Goal: Task Accomplishment & Management: Complete application form

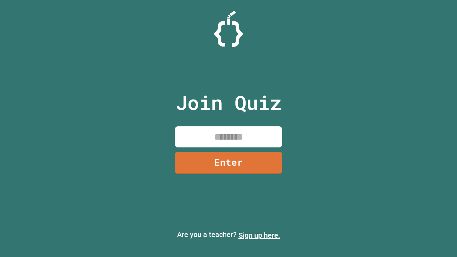
click at [259, 235] on link "Sign up here." at bounding box center [259, 235] width 42 height 9
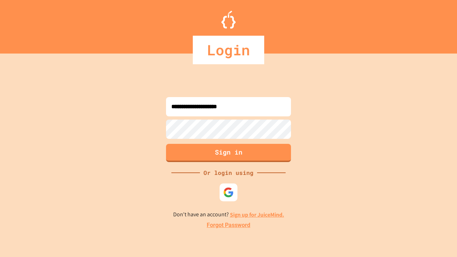
type input "**********"
